Goal: Check status

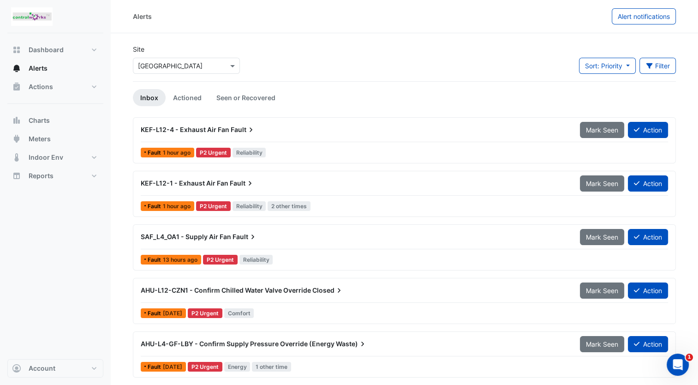
click at [176, 130] on span "KEF-L12-4 - Exhaust Air Fan" at bounding box center [185, 130] width 89 height 8
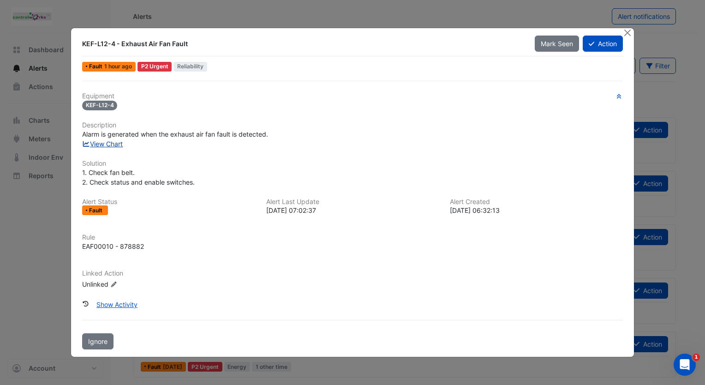
click at [94, 142] on link "View Chart" at bounding box center [102, 144] width 41 height 8
